Goal: Navigation & Orientation: Understand site structure

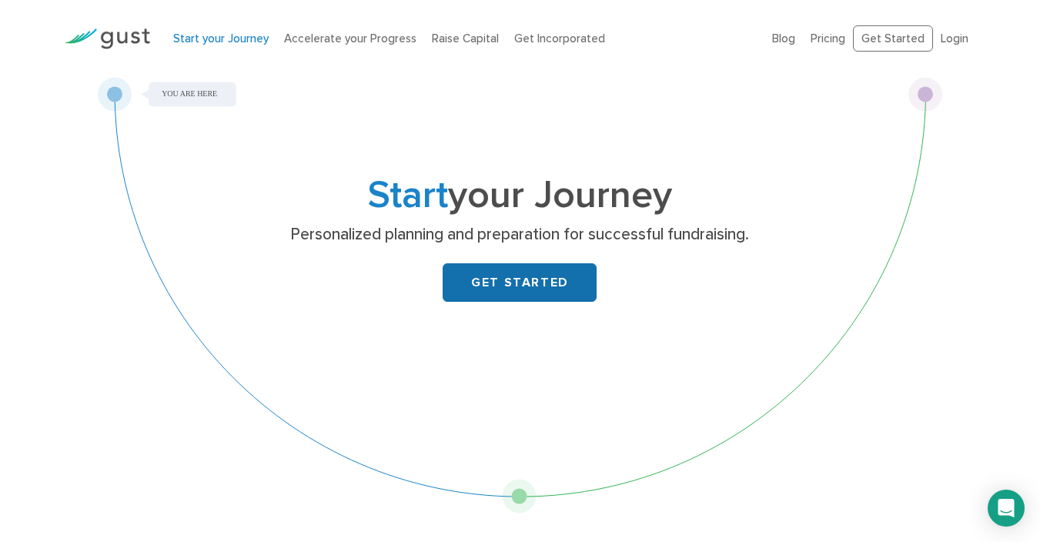
click at [536, 289] on link "GET STARTED" at bounding box center [520, 282] width 154 height 38
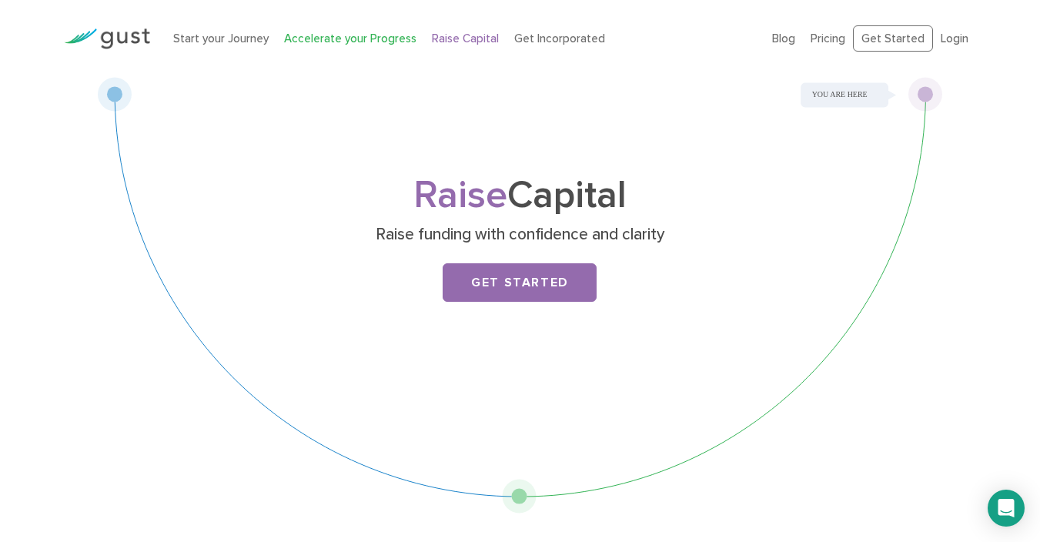
click at [333, 44] on link "Accelerate your Progress" at bounding box center [350, 39] width 132 height 14
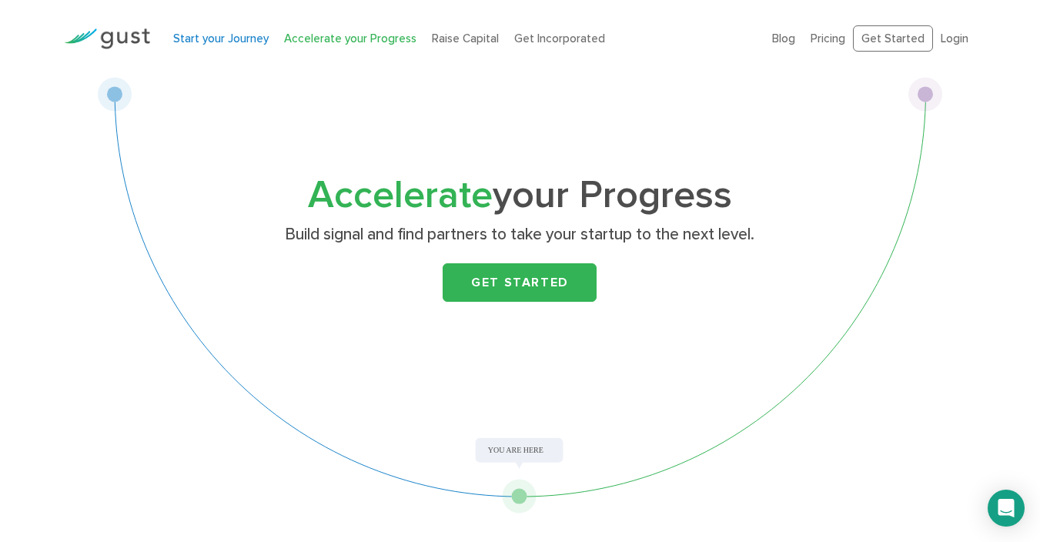
click at [223, 37] on link "Start your Journey" at bounding box center [220, 39] width 95 height 14
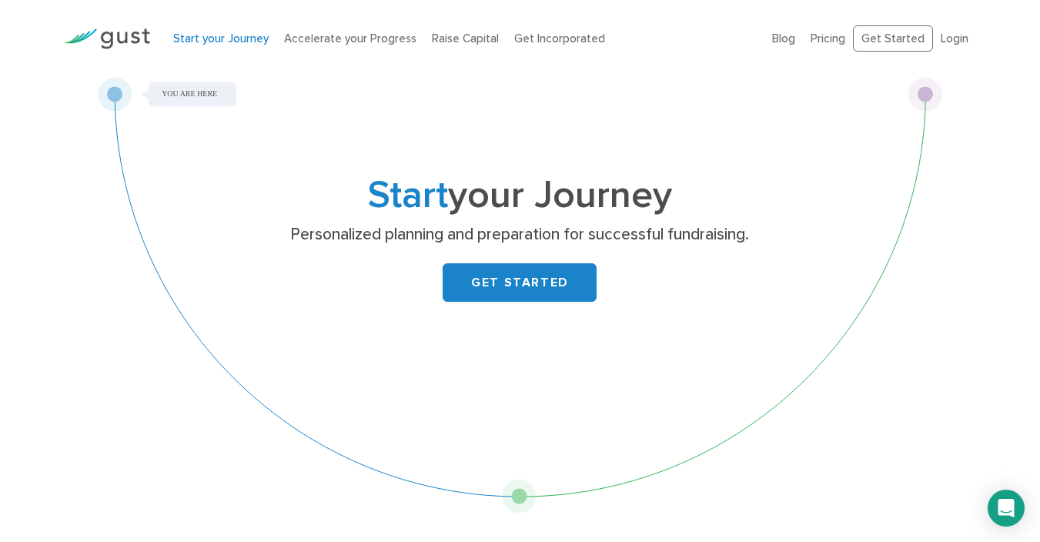
click at [130, 36] on img at bounding box center [107, 38] width 86 height 21
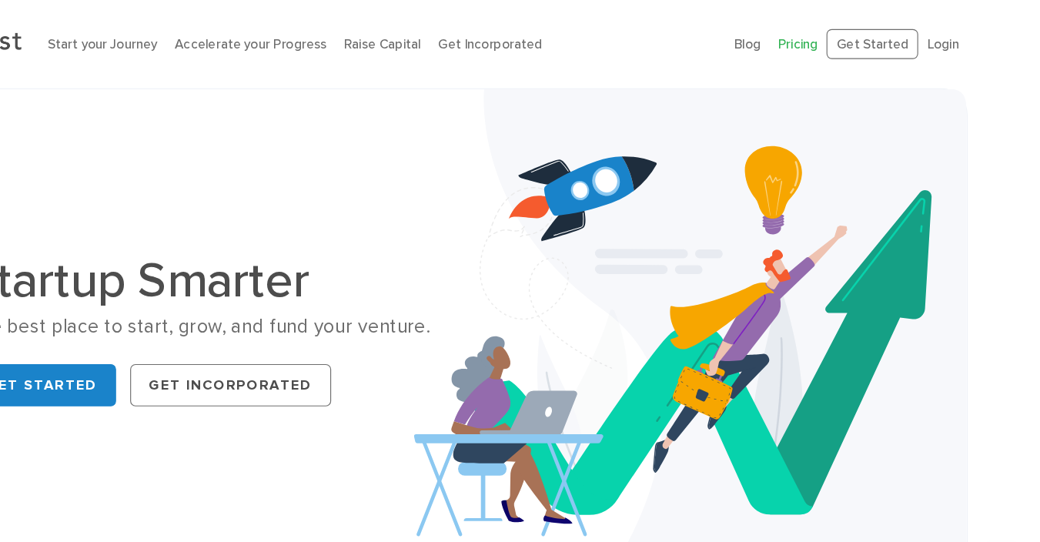
click at [843, 38] on link "Pricing" at bounding box center [828, 39] width 35 height 14
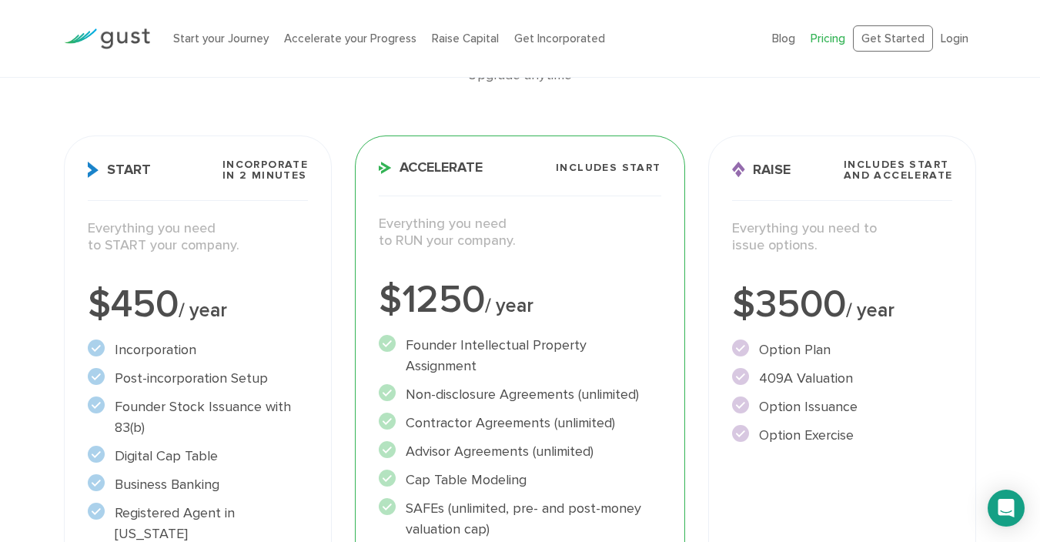
scroll to position [162, 0]
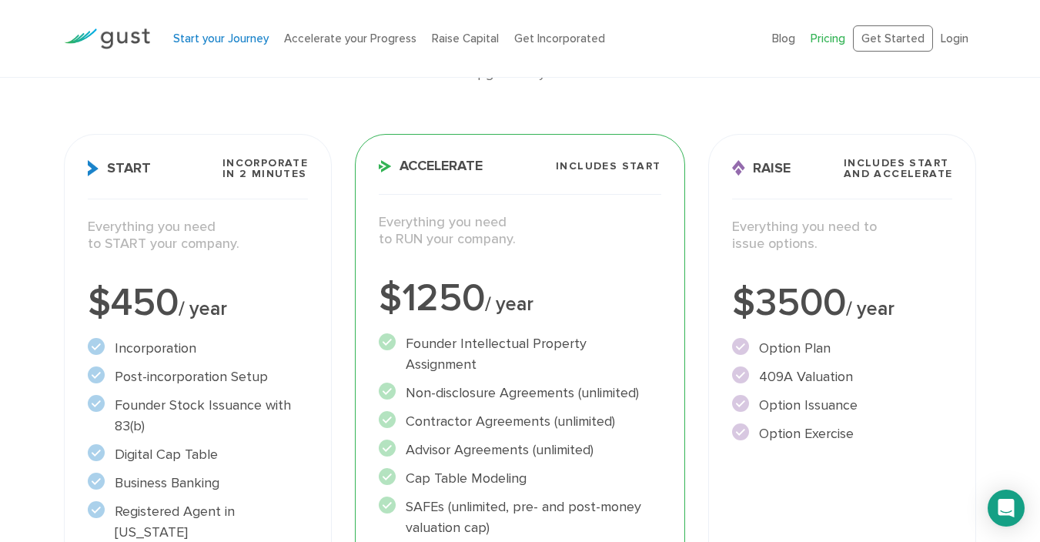
click at [227, 37] on link "Start your Journey" at bounding box center [220, 39] width 95 height 14
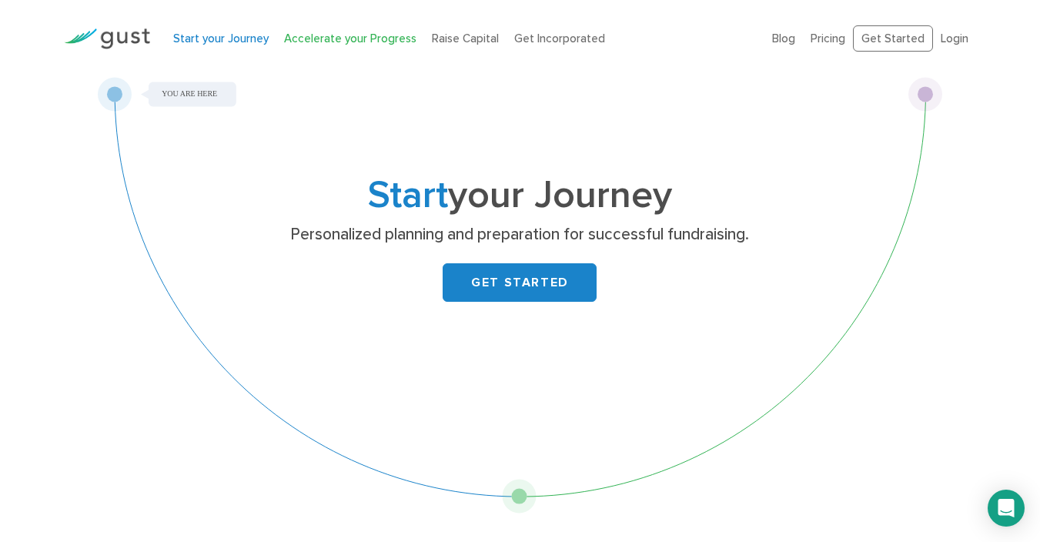
click at [354, 40] on link "Accelerate your Progress" at bounding box center [350, 39] width 132 height 14
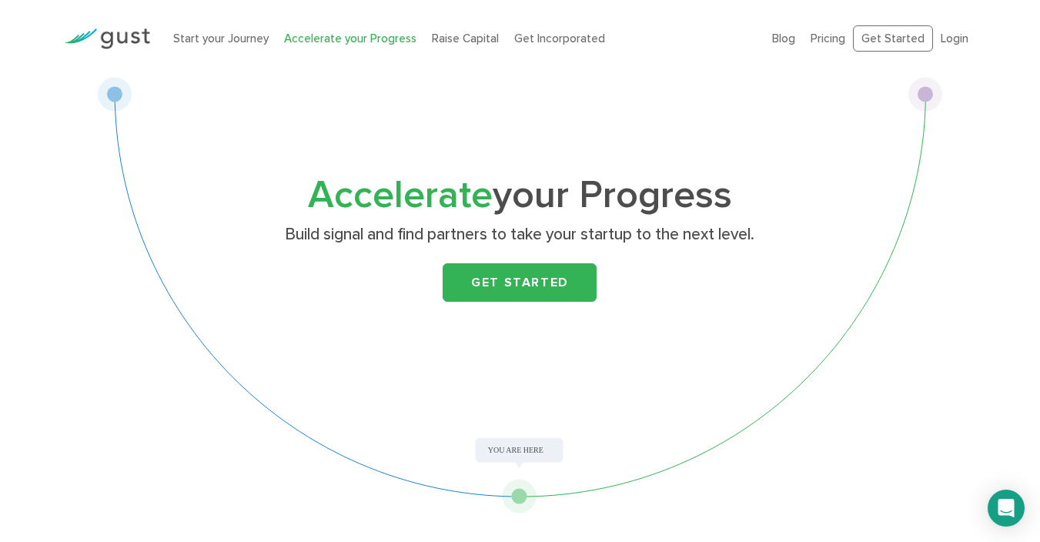
click at [104, 29] on img at bounding box center [107, 38] width 86 height 21
